Goal: Information Seeking & Learning: Understand process/instructions

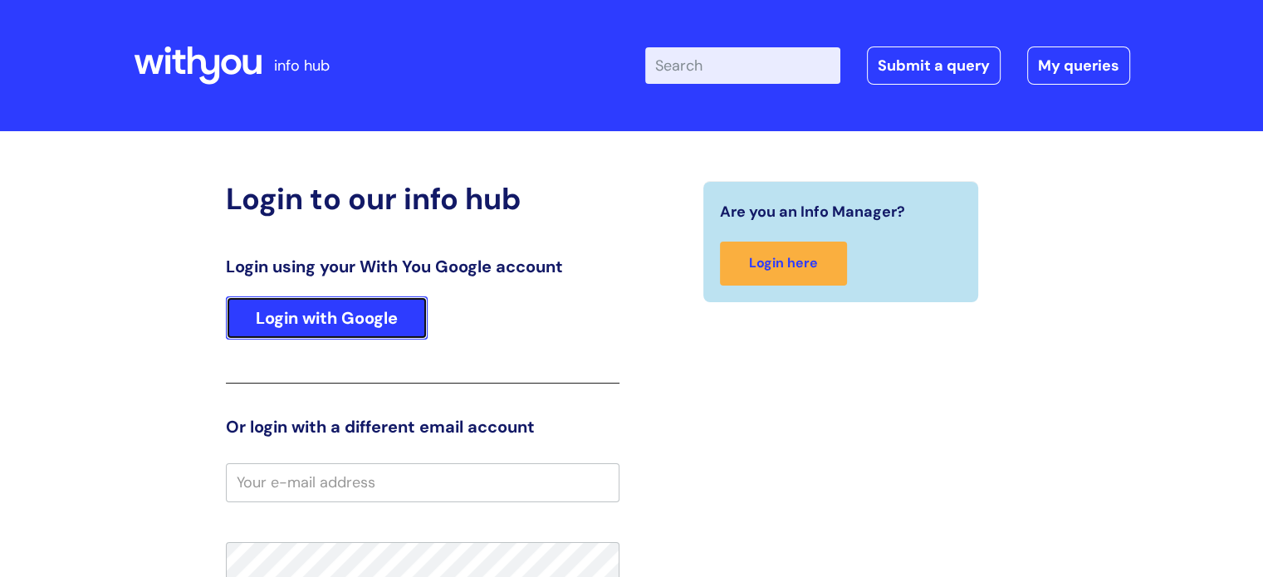
click at [306, 306] on link "Login with Google" at bounding box center [327, 317] width 202 height 43
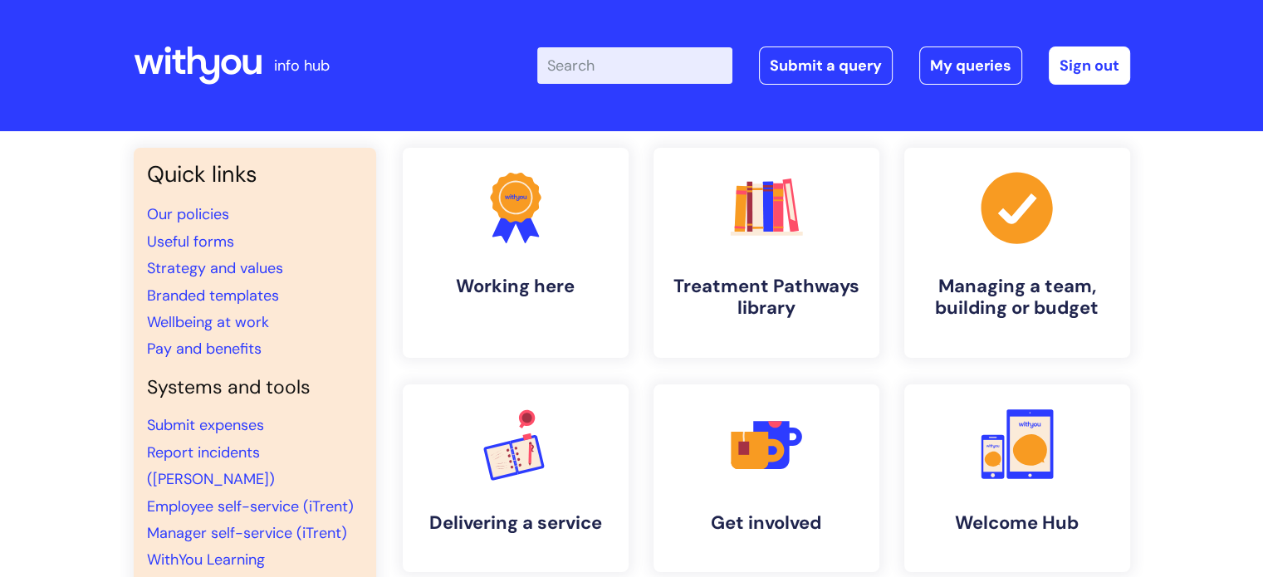
click at [634, 66] on input "Enter your search term here..." at bounding box center [634, 65] width 195 height 37
type input "factor auth"
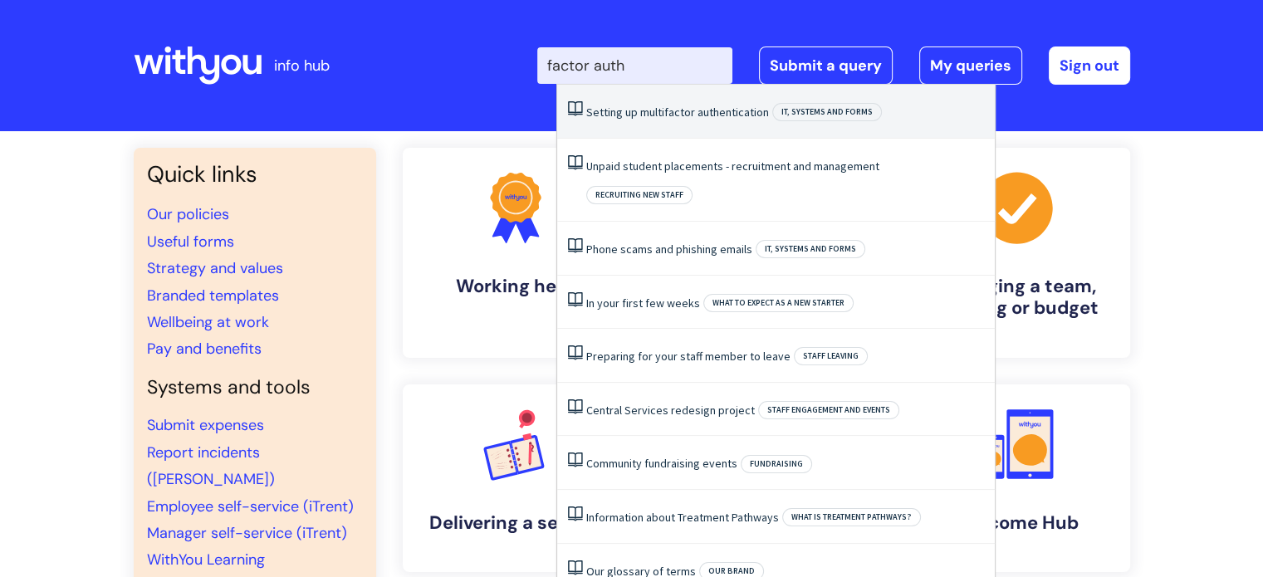
click at [677, 112] on span "factor" at bounding box center [679, 112] width 31 height 15
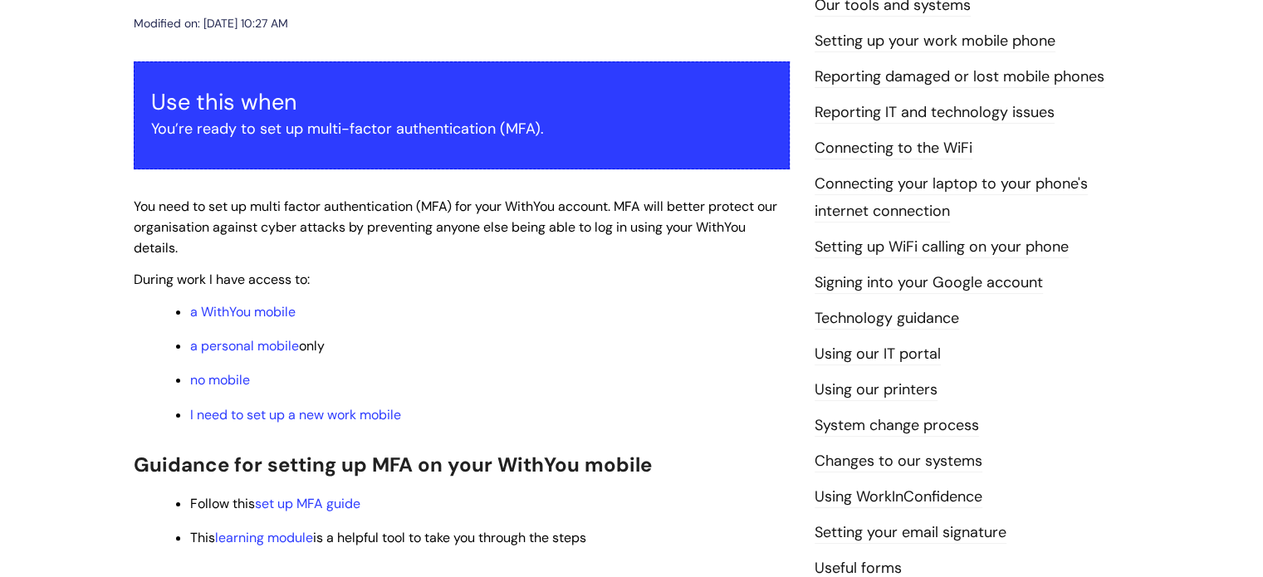
scroll to position [415, 0]
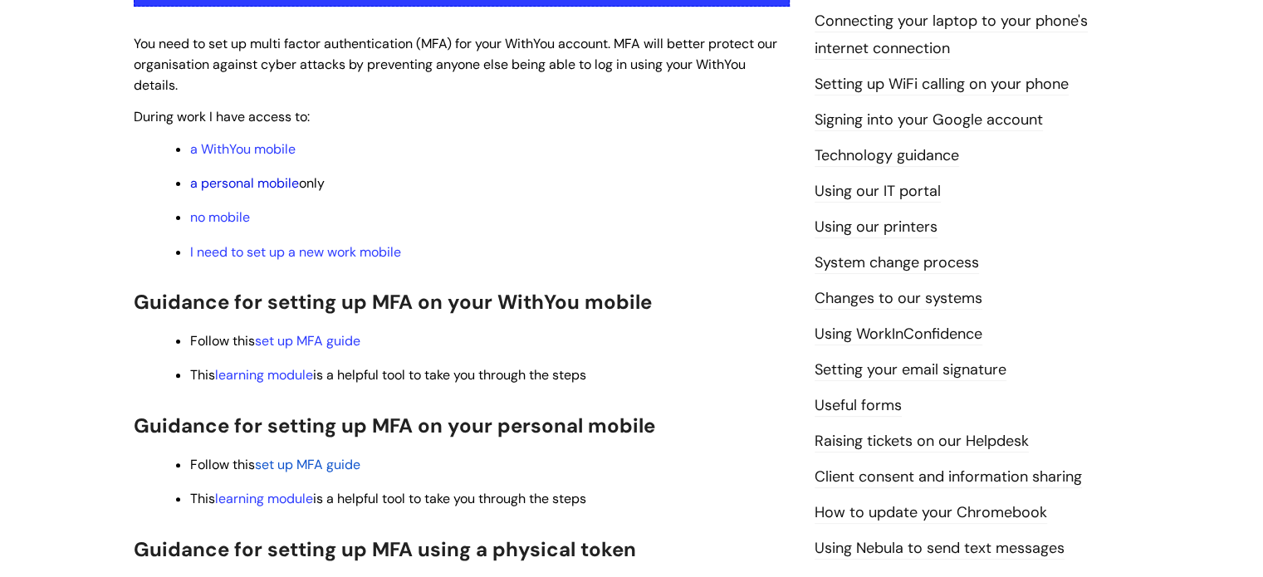
click at [265, 191] on link "a personal mobile" at bounding box center [244, 182] width 109 height 17
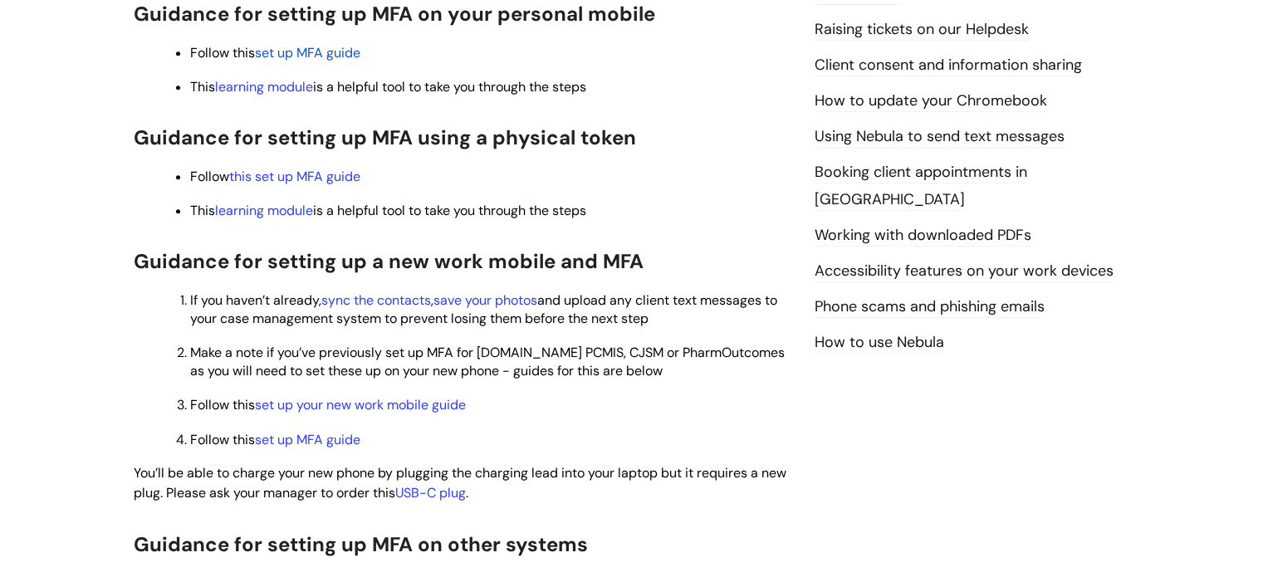
click at [308, 52] on span "set up MFA guide" at bounding box center [307, 52] width 105 height 17
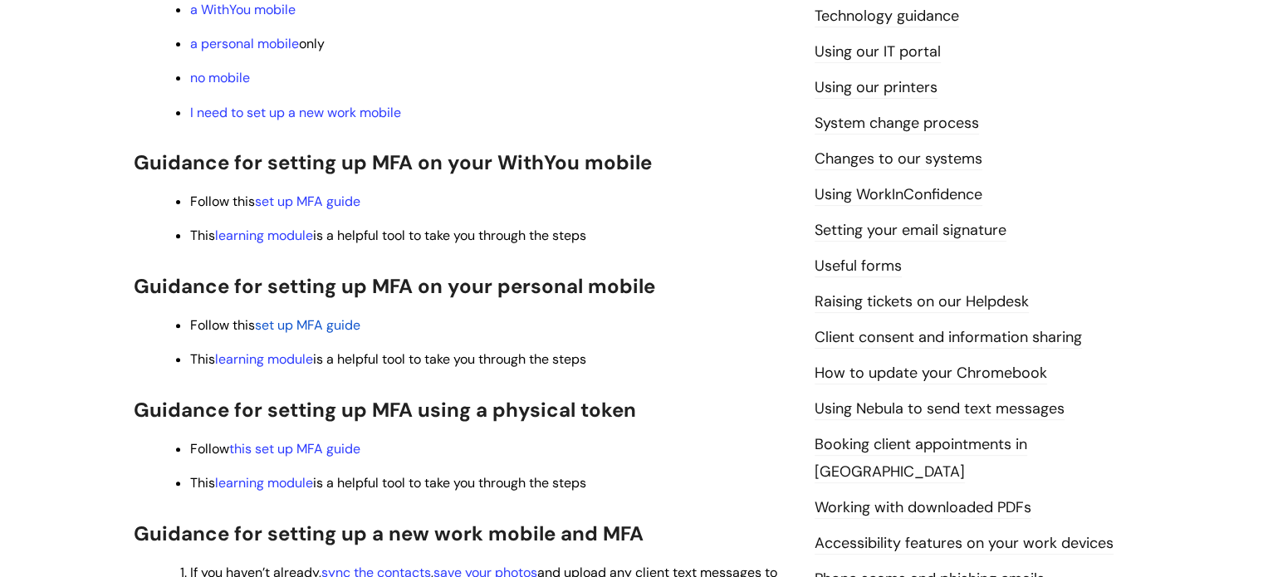
scroll to position [581, 0]
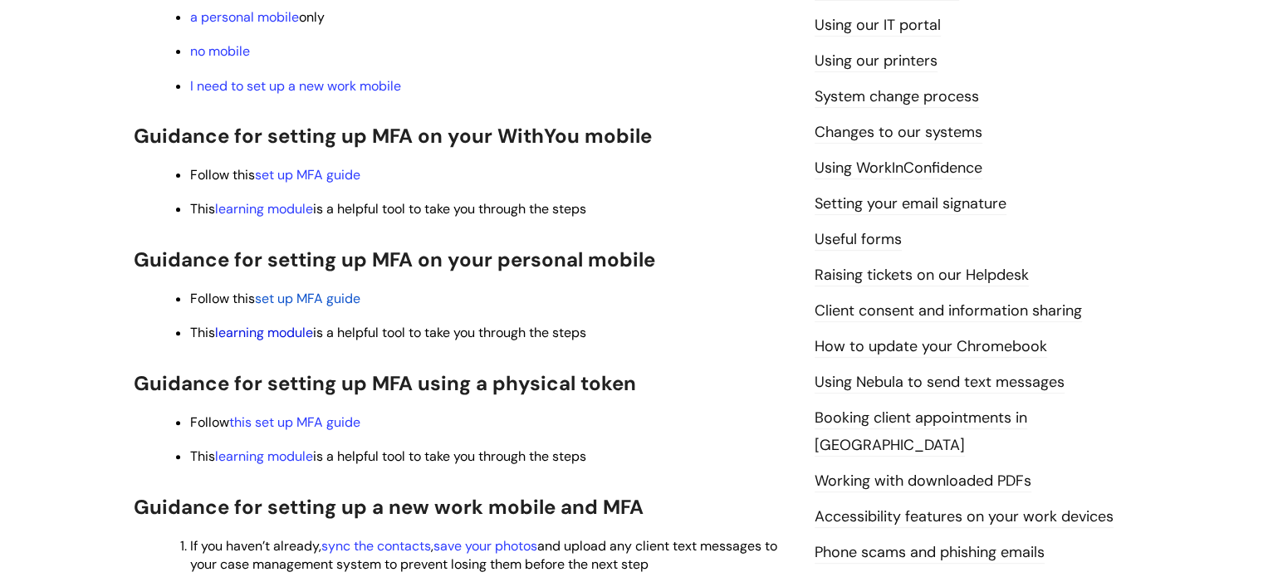
click at [272, 341] on link "learning module" at bounding box center [264, 332] width 98 height 17
click at [244, 335] on link "learning module" at bounding box center [264, 332] width 98 height 17
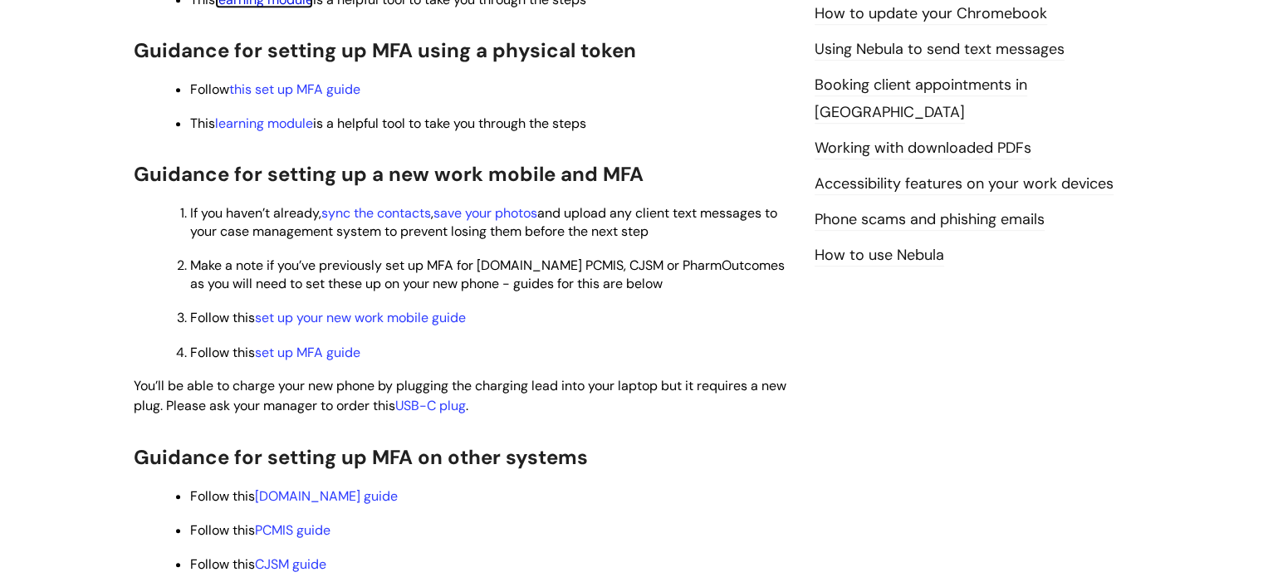
scroll to position [1328, 0]
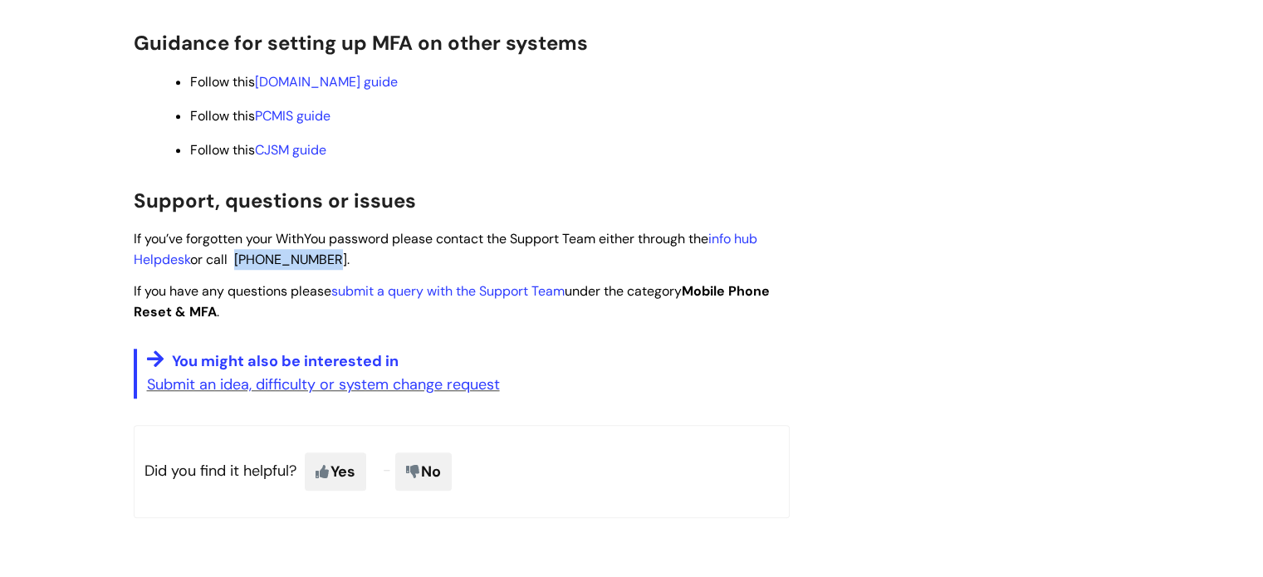
drag, startPoint x: 329, startPoint y: 271, endPoint x: 239, endPoint y: 263, distance: 90.0
click at [239, 263] on p "If you’ve forgotten your WithYou password please contact the Support Team eithe…" at bounding box center [462, 249] width 656 height 42
copy span "0208 371 6465"
